Goal: Information Seeking & Learning: Learn about a topic

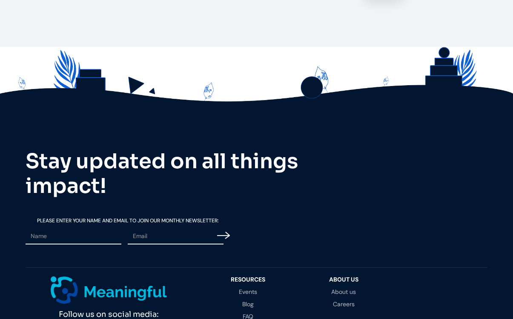
scroll to position [1727, 0]
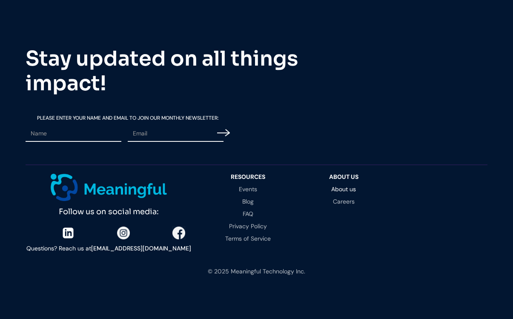
click at [339, 190] on link "About us" at bounding box center [344, 189] width 79 height 6
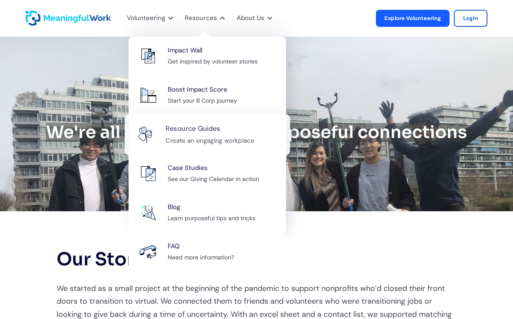
click at [212, 141] on div "Create an engaging workplace" at bounding box center [210, 140] width 89 height 11
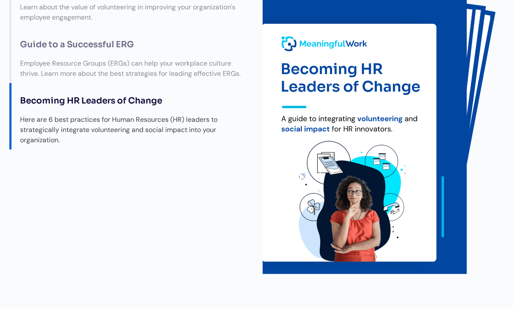
scroll to position [35, 0]
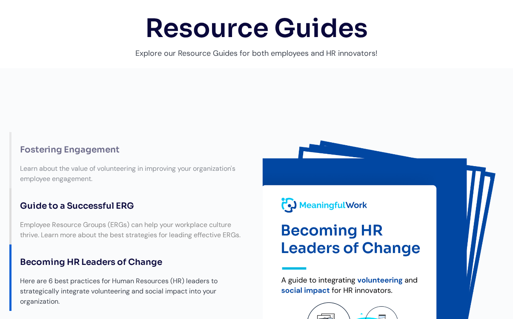
click at [141, 220] on div "Employee Resource Groups (ERGs) can help your workplace culture thrive. Learn m…" at bounding box center [133, 229] width 245 height 29
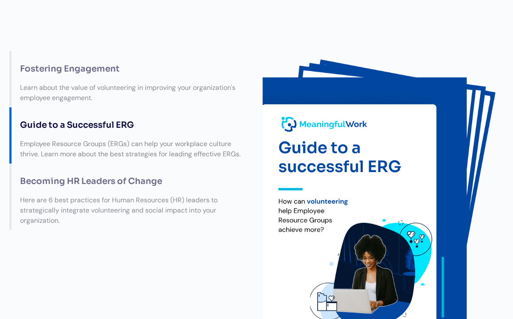
scroll to position [118, 0]
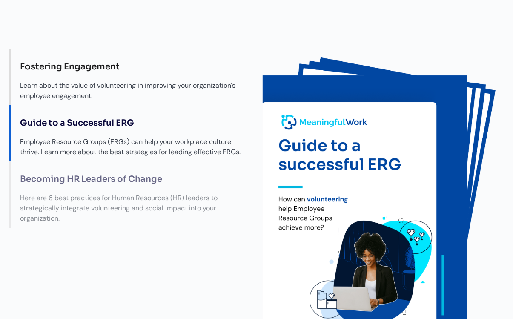
click at [92, 75] on div "Fostering Engagement" at bounding box center [133, 66] width 245 height 19
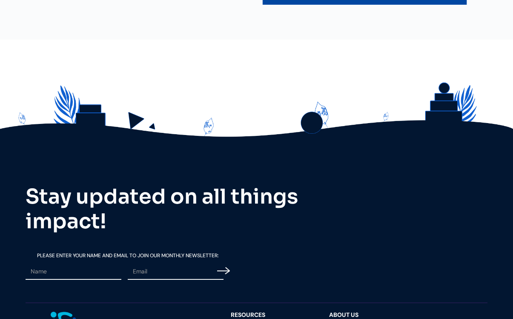
scroll to position [582, 0]
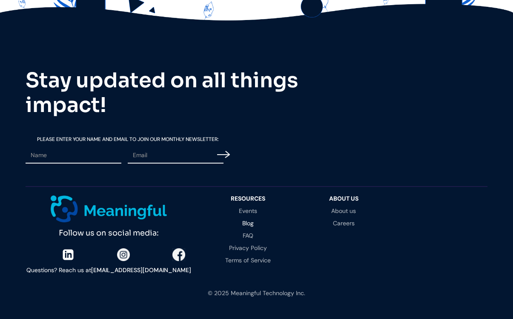
click at [247, 222] on link "Blog" at bounding box center [248, 223] width 79 height 6
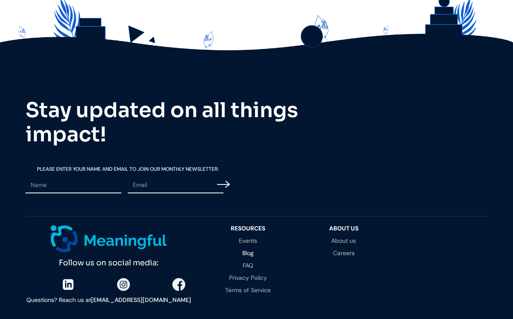
scroll to position [1558, 0]
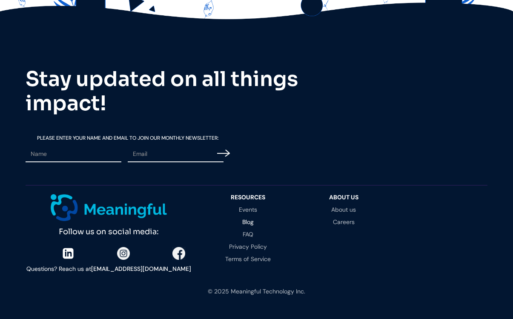
click at [69, 247] on img at bounding box center [68, 253] width 13 height 13
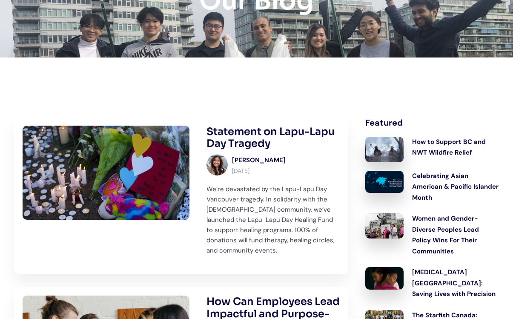
scroll to position [0, 0]
